Goal: Complete application form

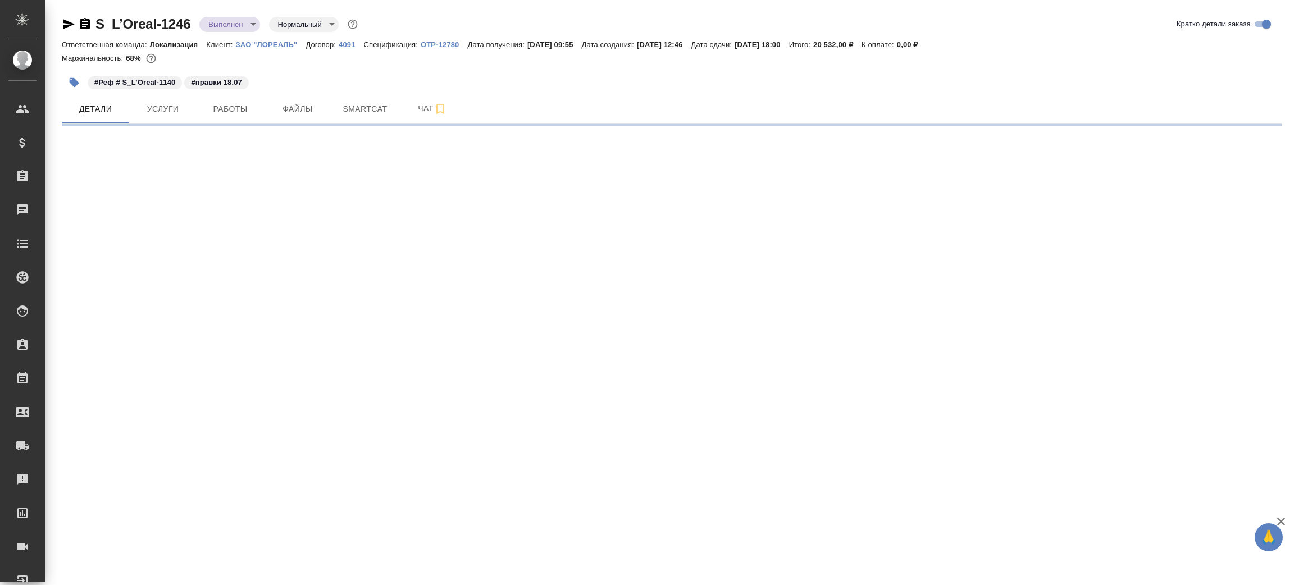
select select "RU"
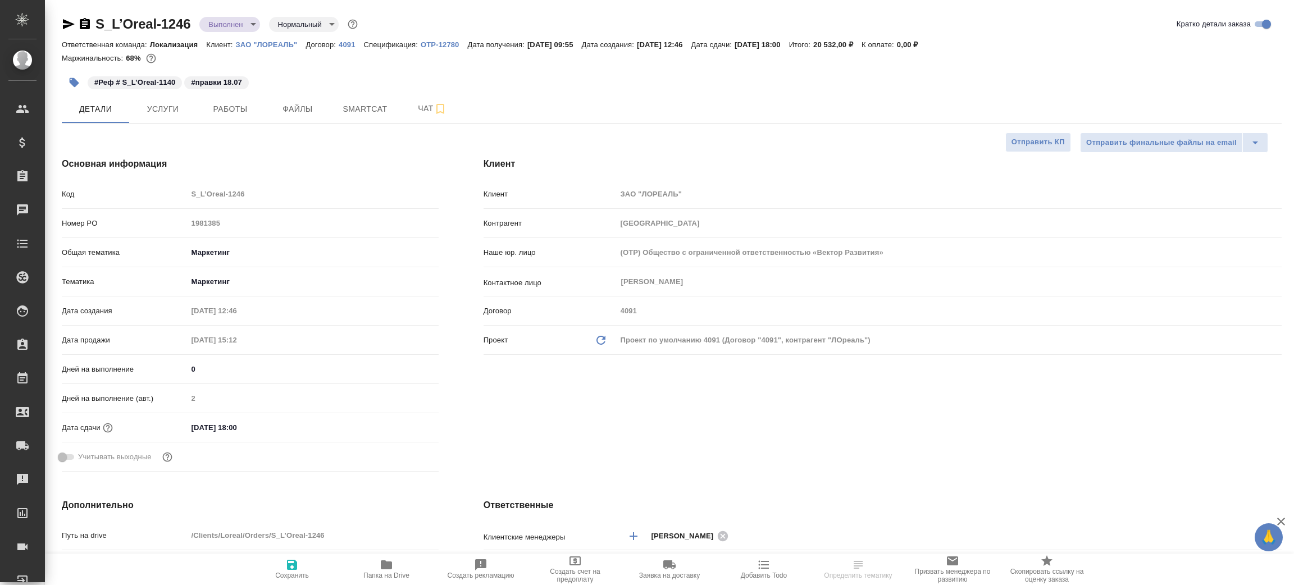
type textarea "x"
type input "[PERSON_NAME]"
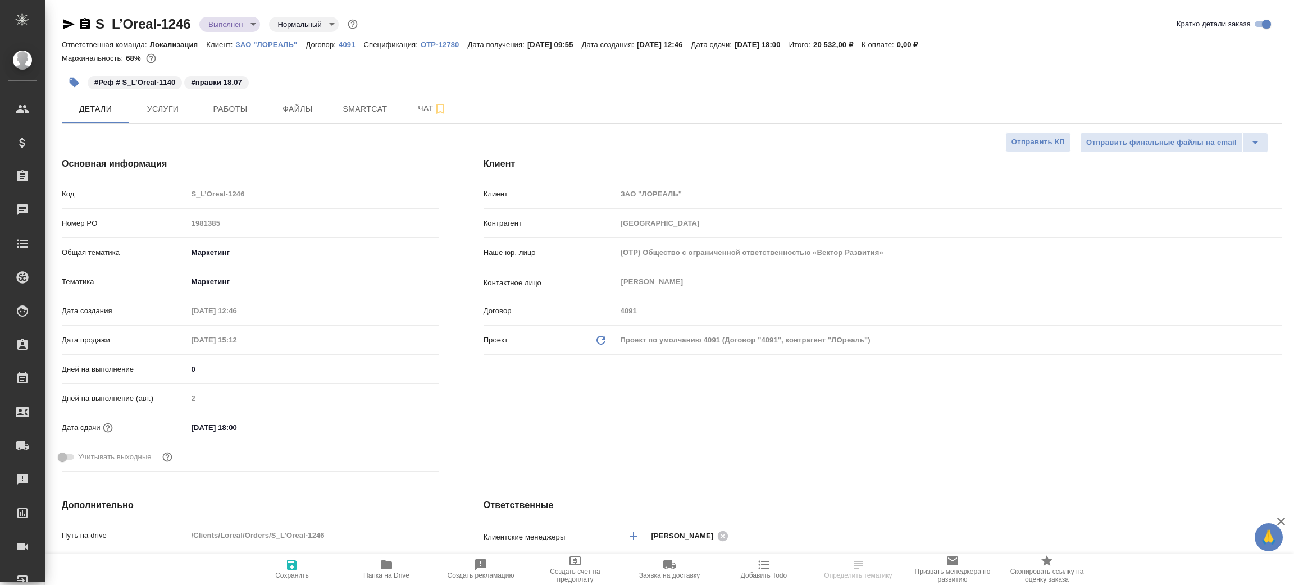
click at [367, 558] on span "Папка на Drive" at bounding box center [386, 568] width 81 height 21
type textarea "x"
select select "RU"
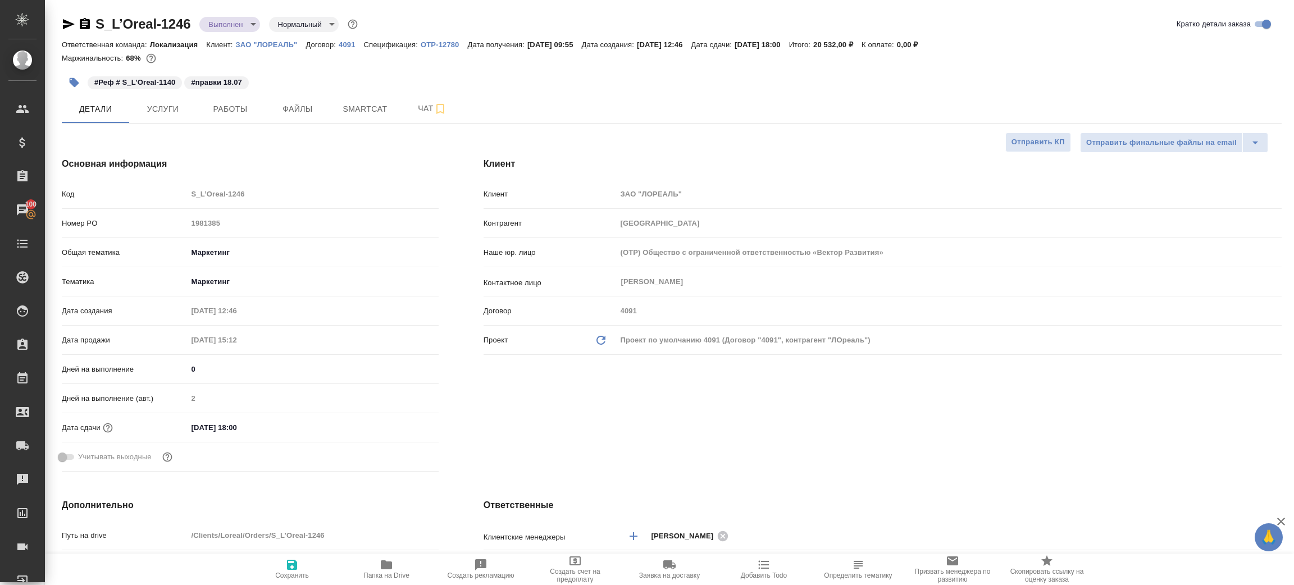
type textarea "x"
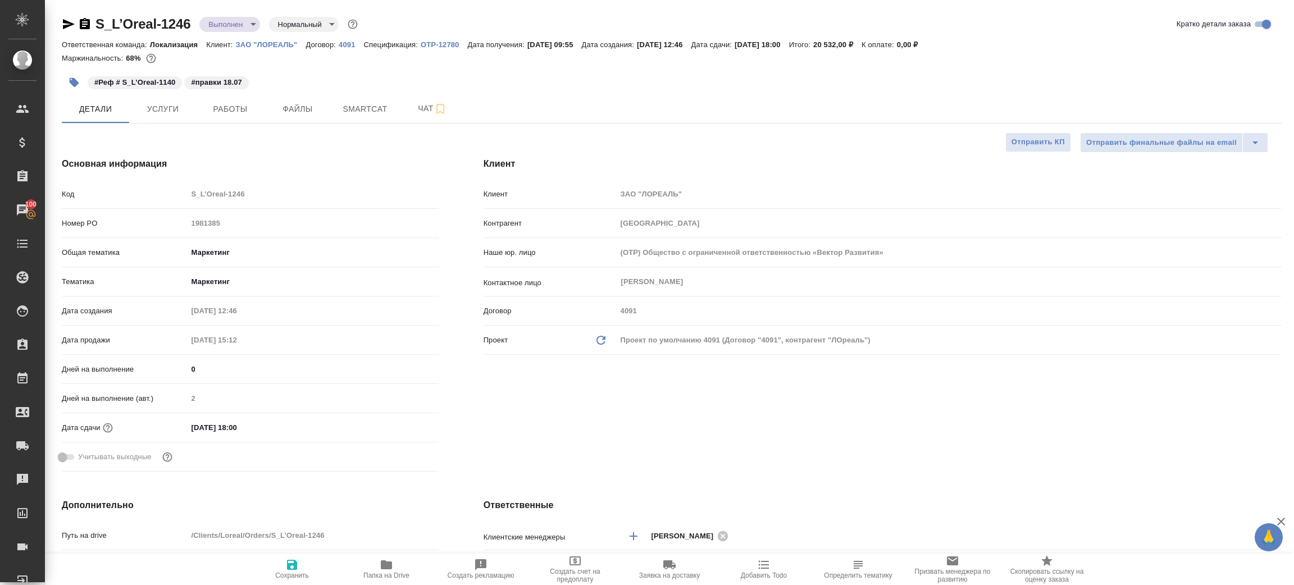
type textarea "x"
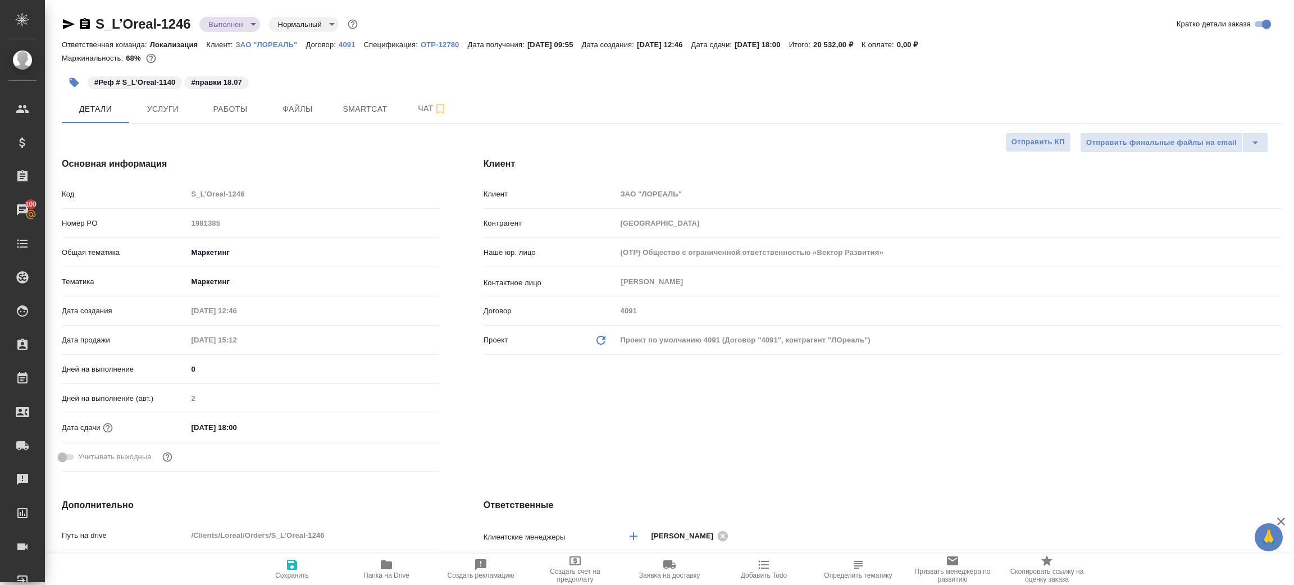
type textarea "x"
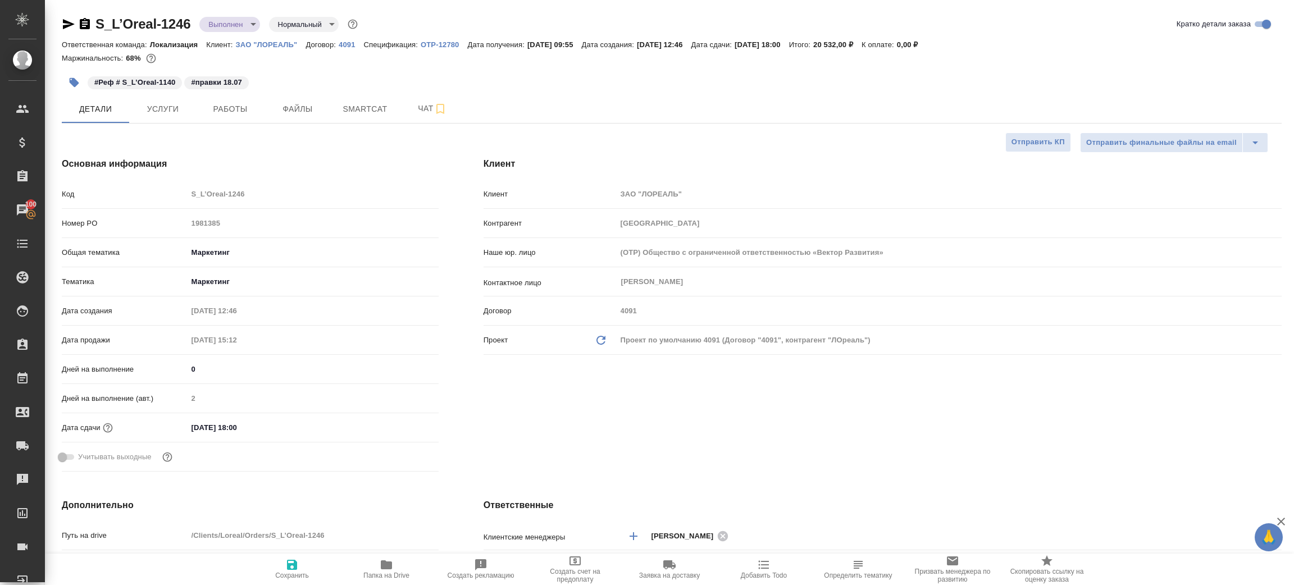
type textarea "x"
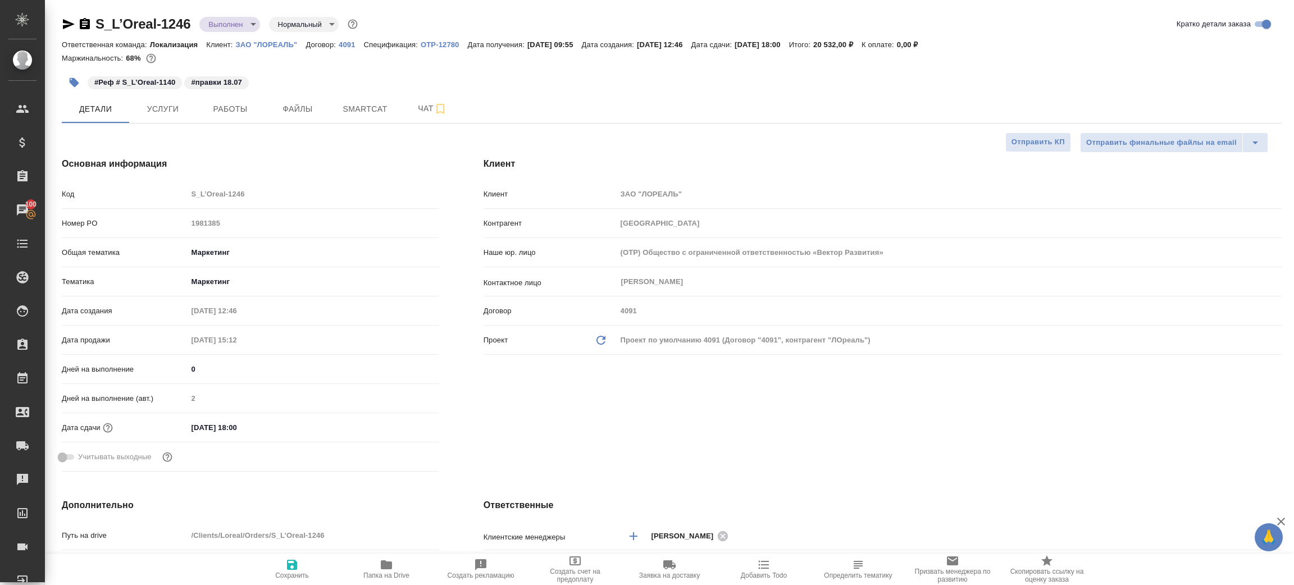
type textarea "x"
